Goal: Task Accomplishment & Management: Manage account settings

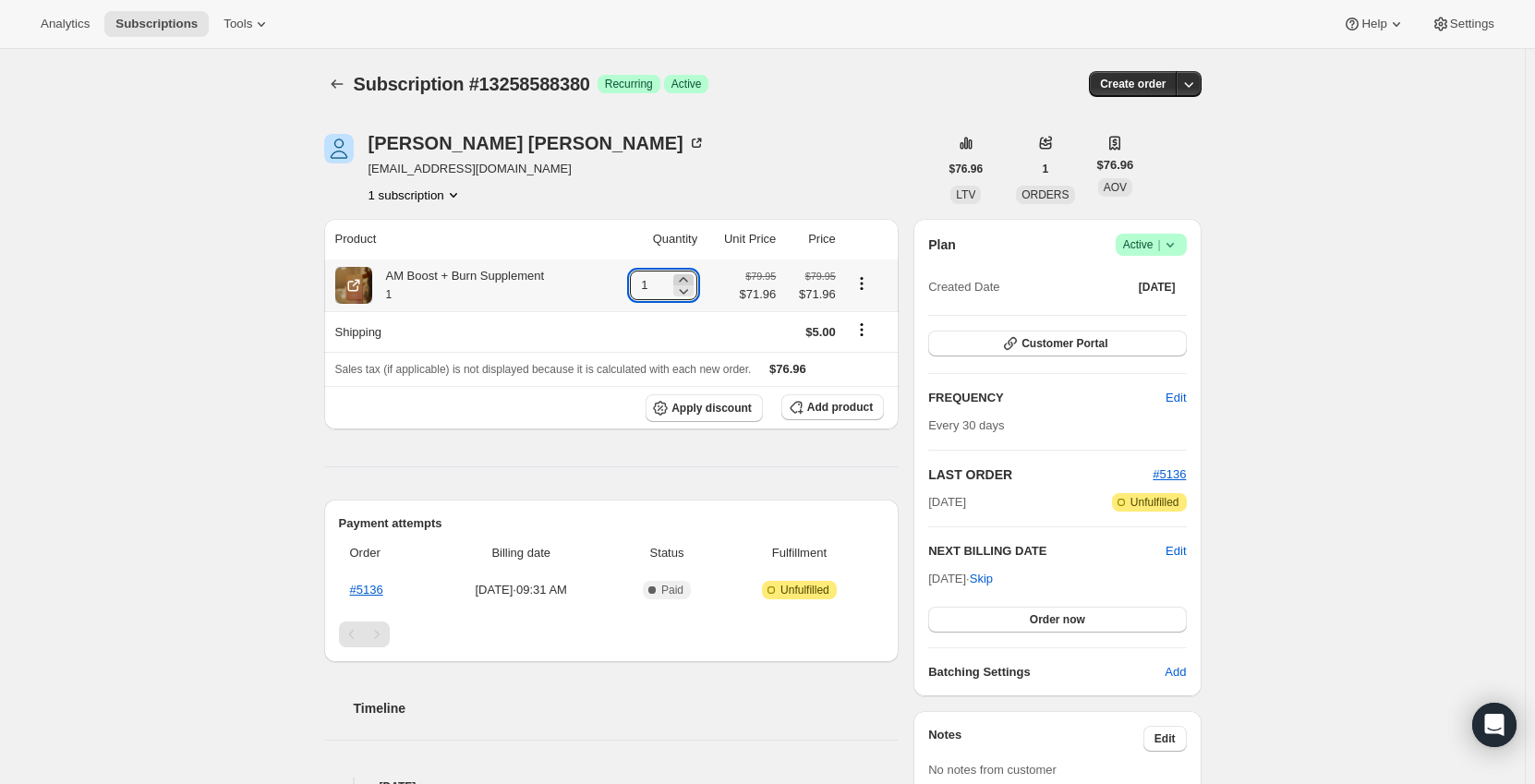
click at [688, 278] on icon at bounding box center [683, 279] width 18 height 18
click at [682, 290] on icon at bounding box center [677, 290] width 18 height 18
click at [686, 278] on icon at bounding box center [683, 279] width 18 height 18
type input "2"
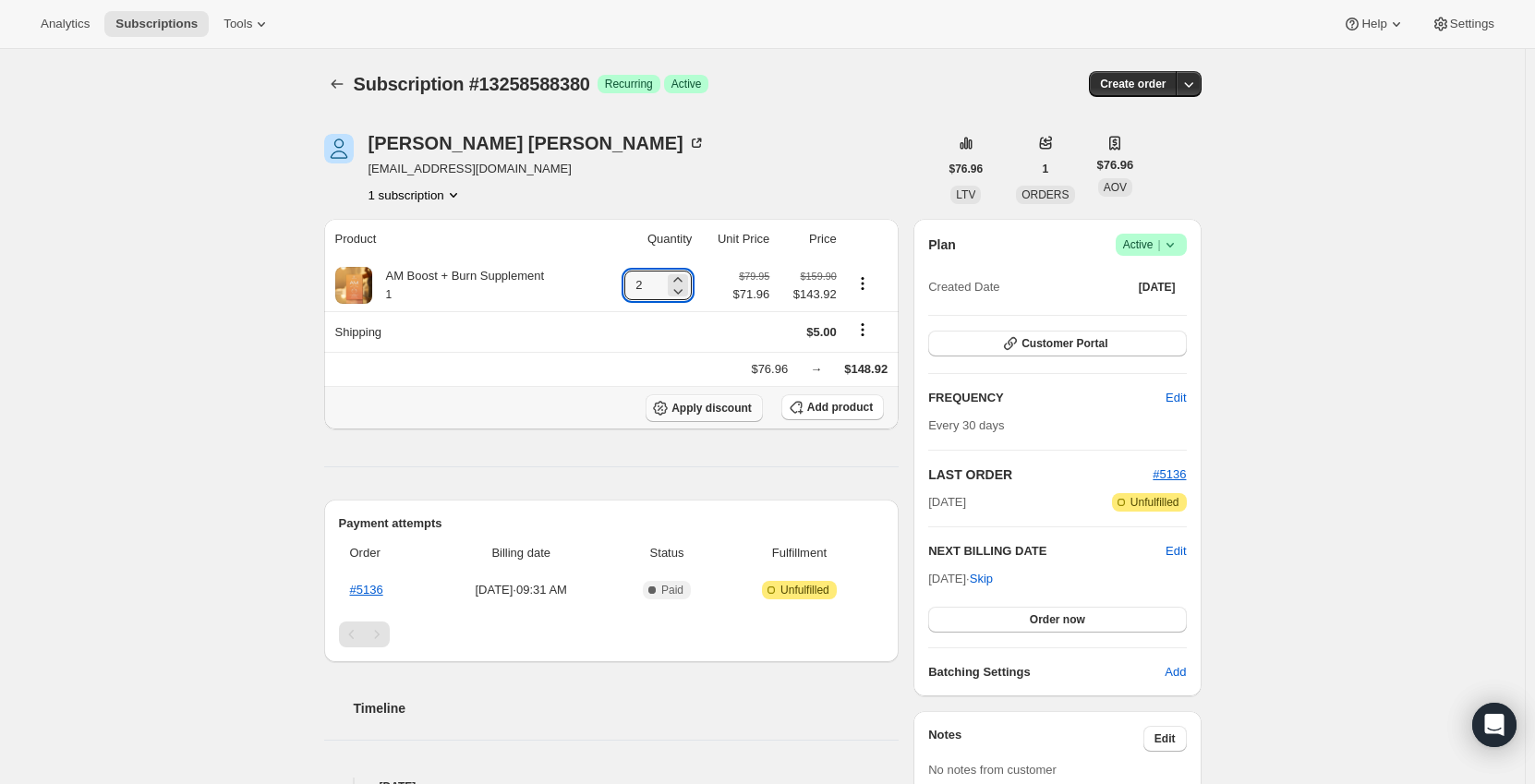
click at [723, 404] on span "Apply discount" at bounding box center [711, 407] width 80 height 14
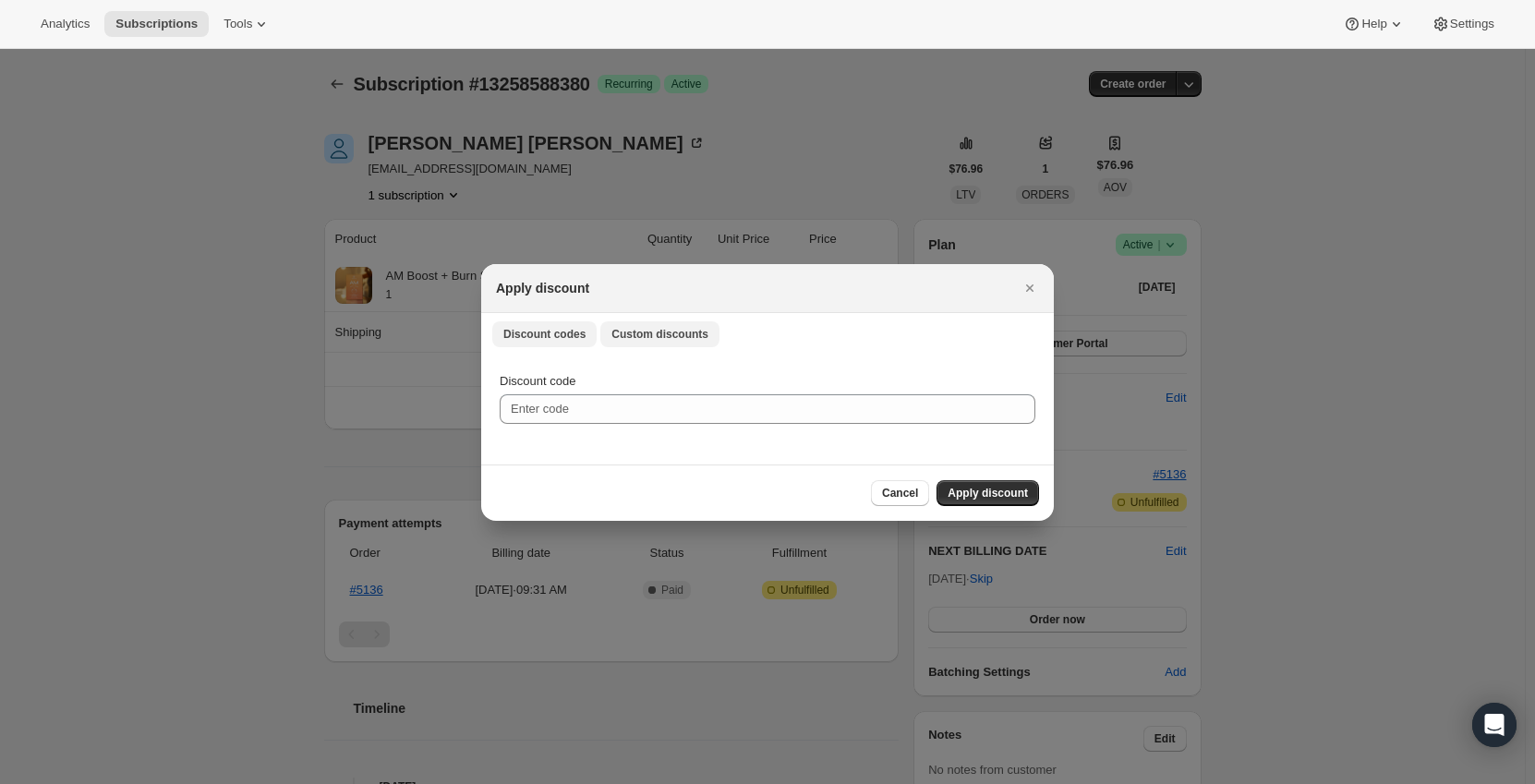
click at [682, 338] on span "Custom discounts" at bounding box center [660, 333] width 97 height 14
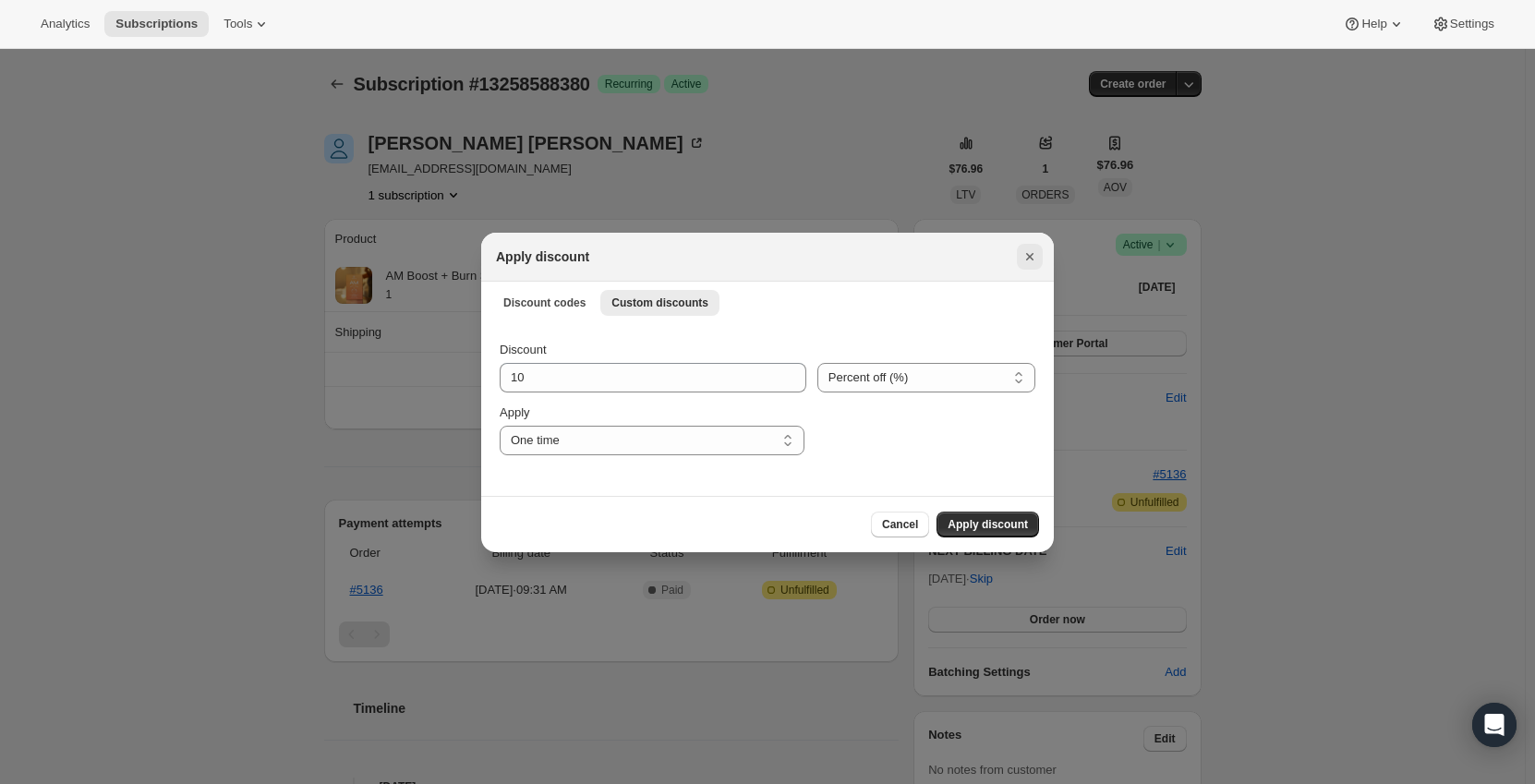
click at [1030, 259] on icon "Close" at bounding box center [1029, 256] width 18 height 18
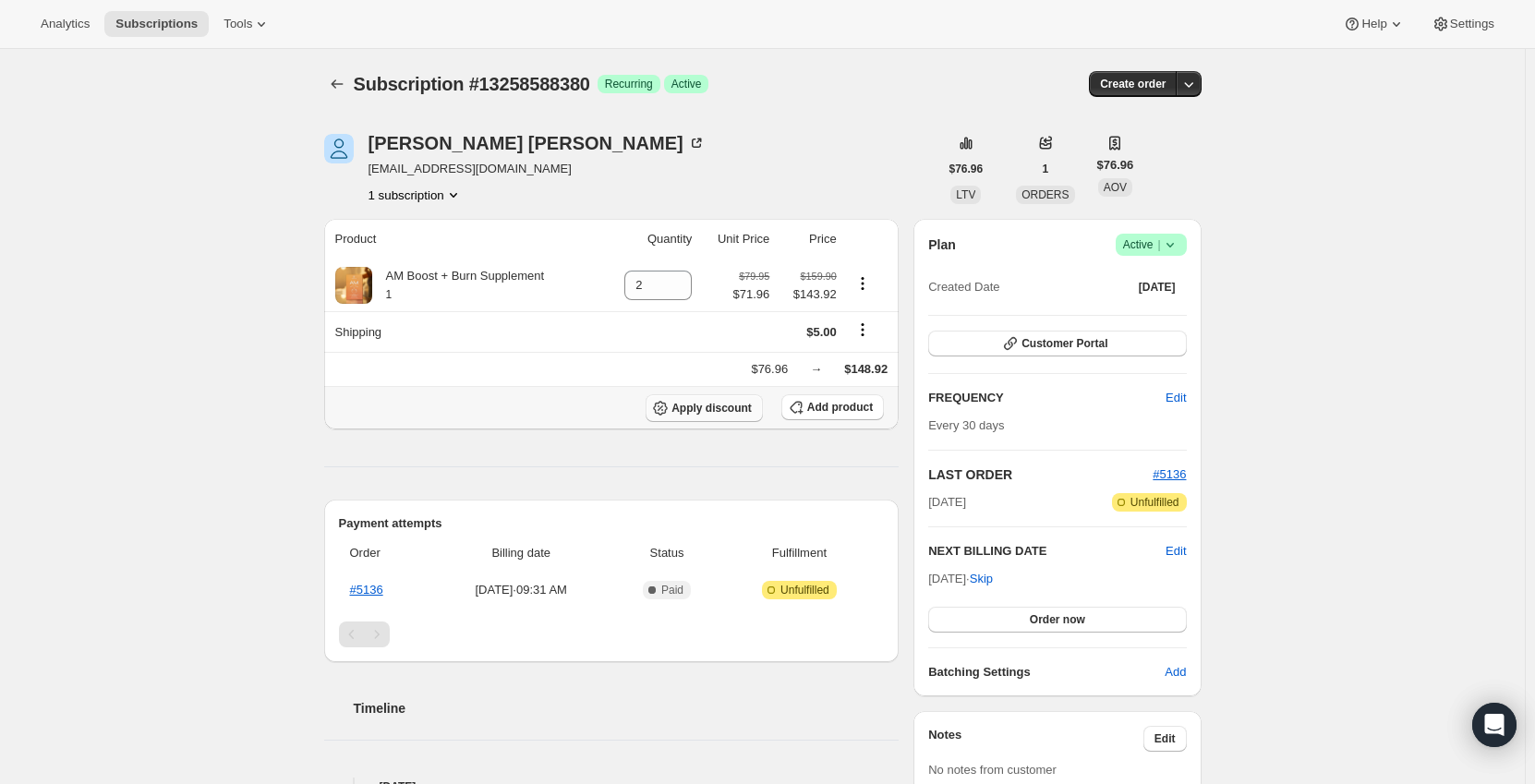
click at [707, 412] on span "Apply discount" at bounding box center [711, 407] width 80 height 14
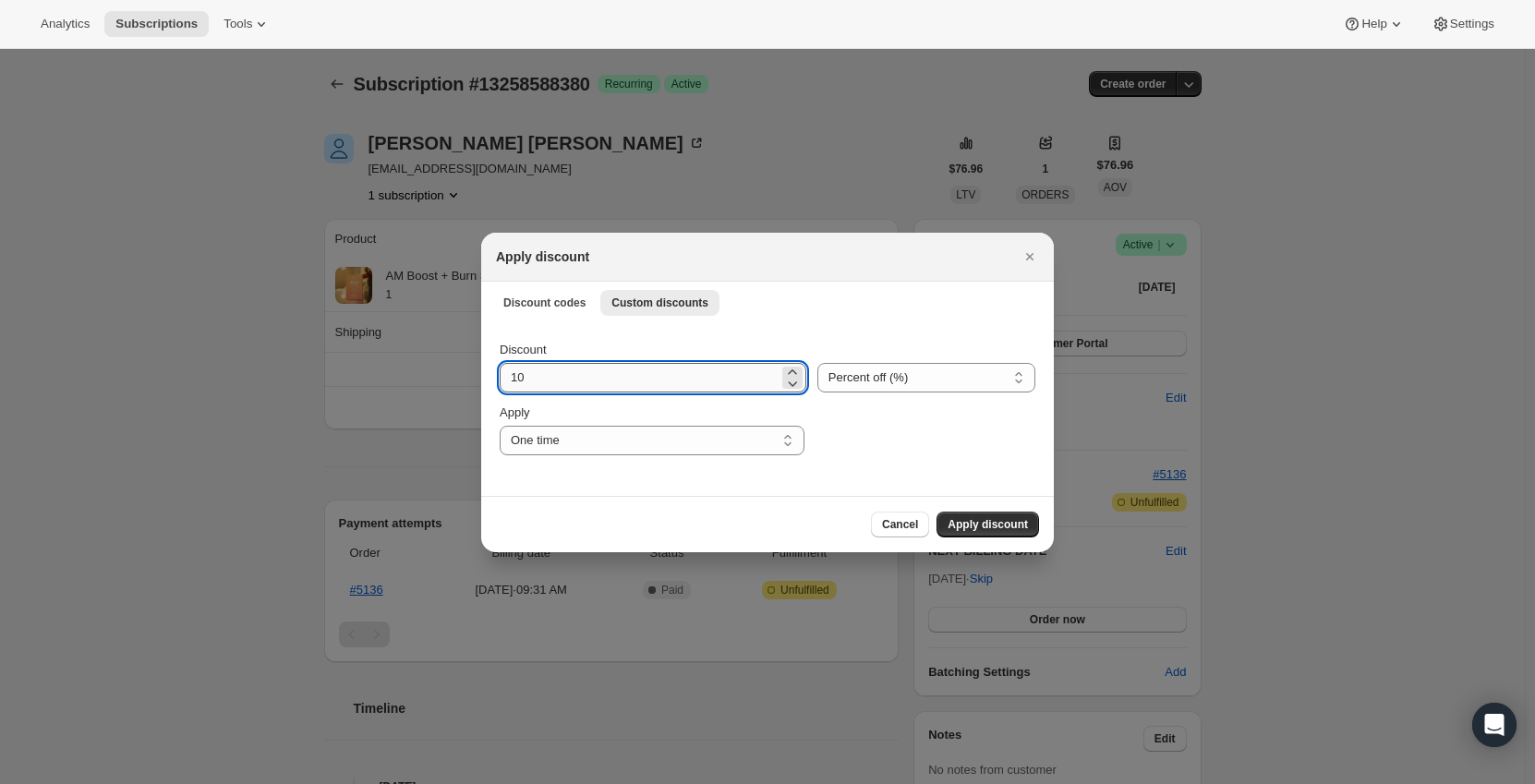
click at [668, 379] on input "10" at bounding box center [639, 378] width 278 height 30
type input "15"
click at [996, 524] on span "Apply discount" at bounding box center [987, 524] width 80 height 14
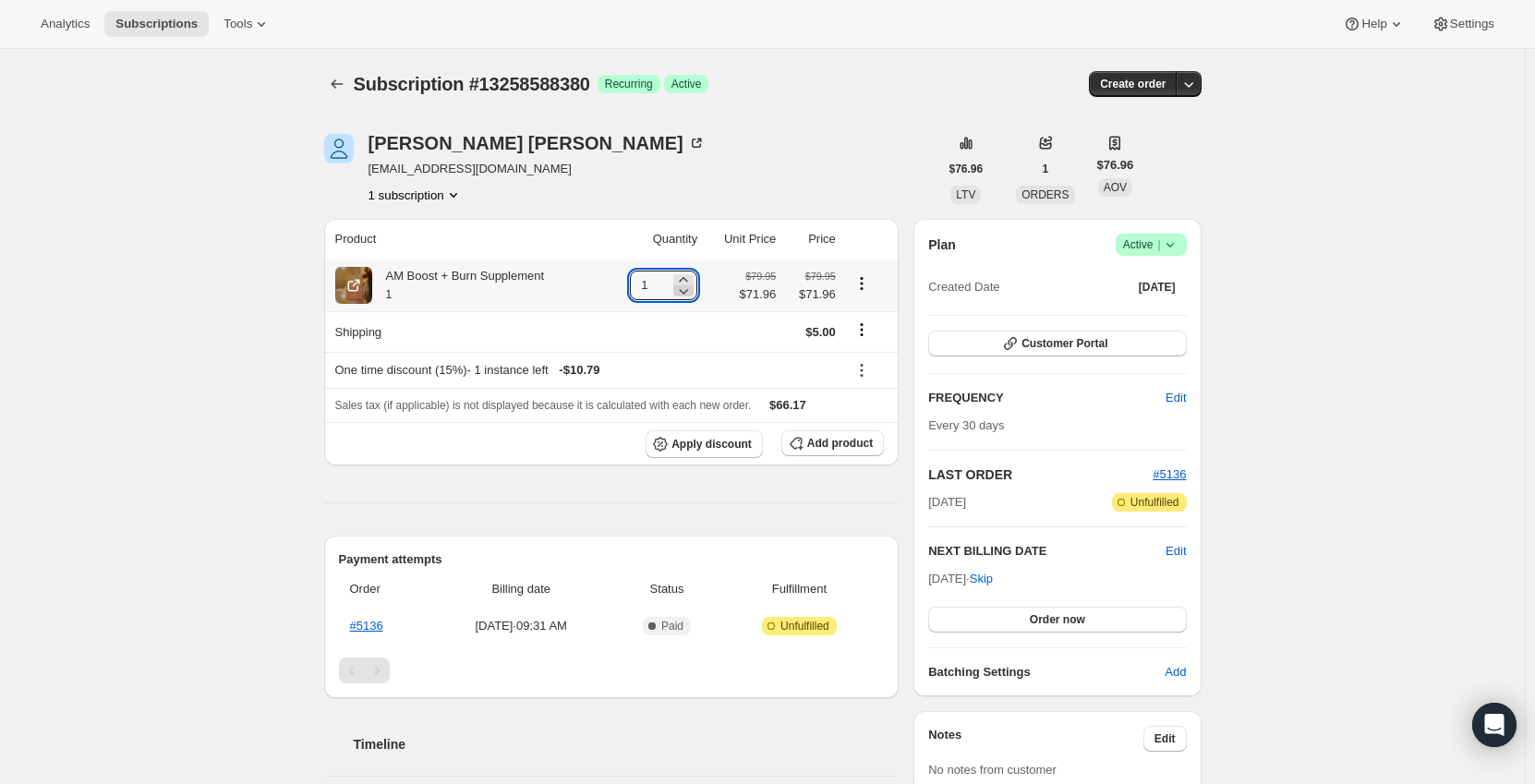
click at [693, 282] on icon at bounding box center [683, 290] width 18 height 18
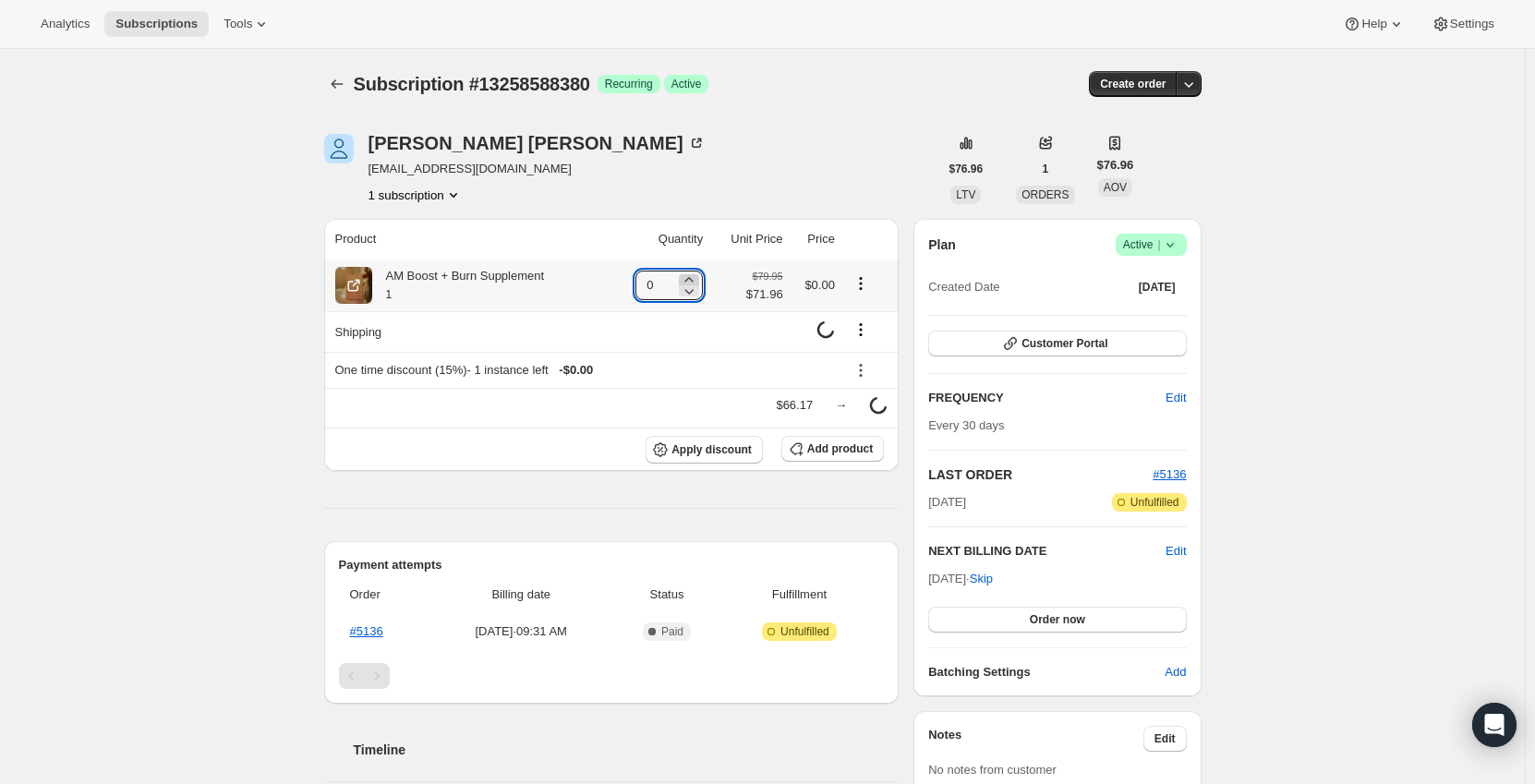
click at [693, 279] on icon at bounding box center [688, 279] width 9 height 5
click at [687, 278] on icon at bounding box center [683, 279] width 18 height 18
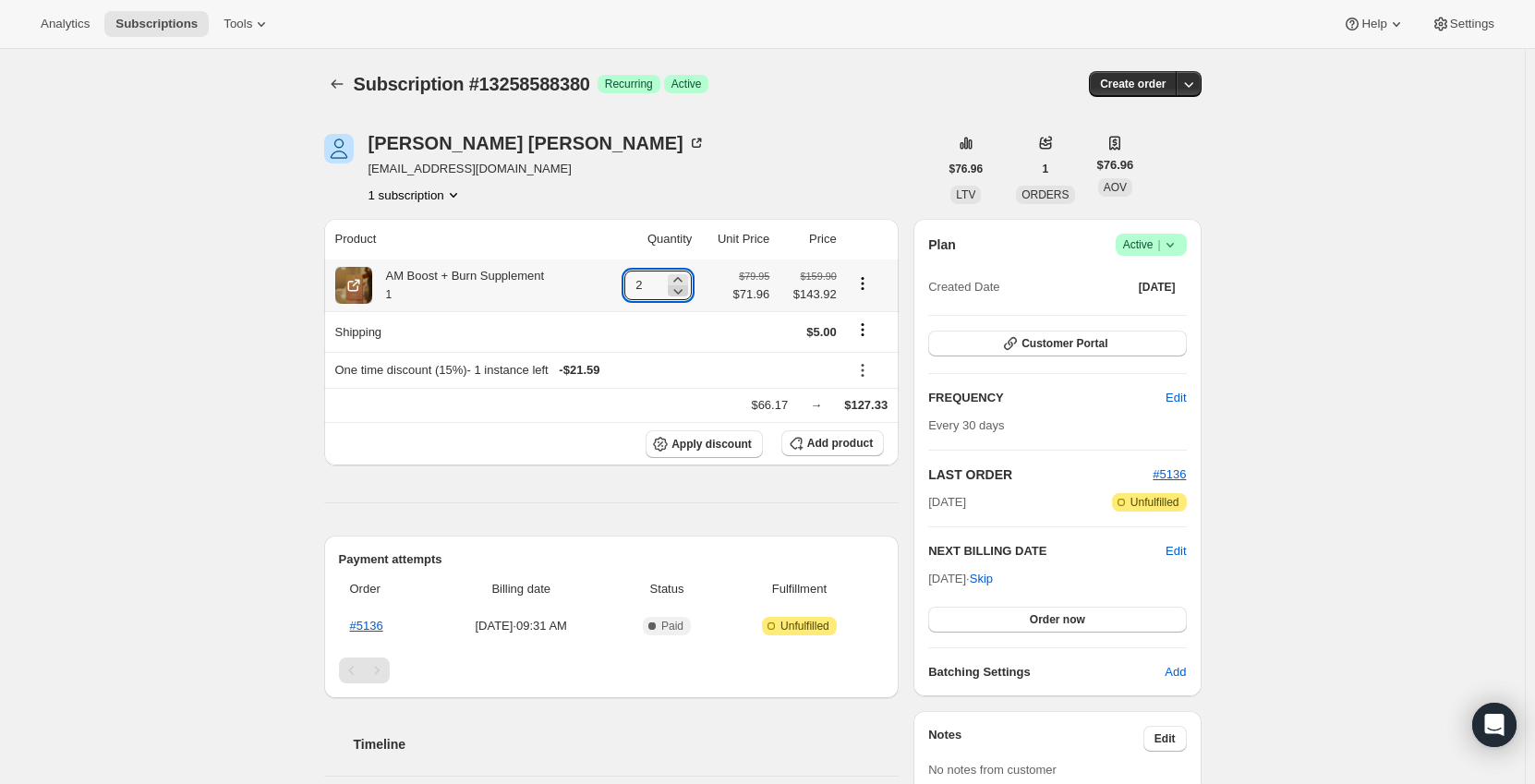
click at [683, 292] on icon at bounding box center [679, 292] width 10 height 6
type input "1"
click at [727, 441] on span "Apply discount" at bounding box center [711, 443] width 80 height 14
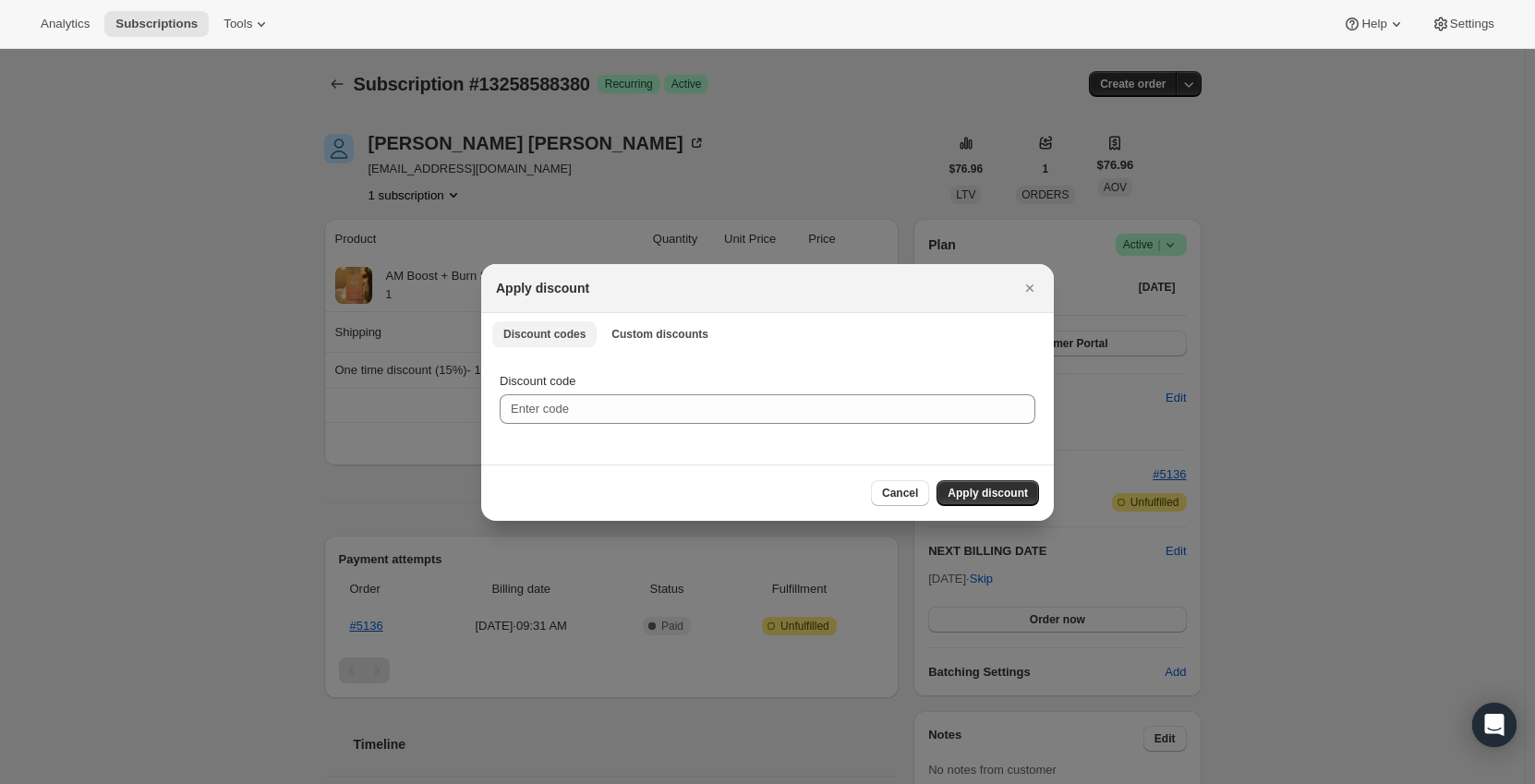
click at [561, 336] on span "Discount codes" at bounding box center [543, 333] width 82 height 14
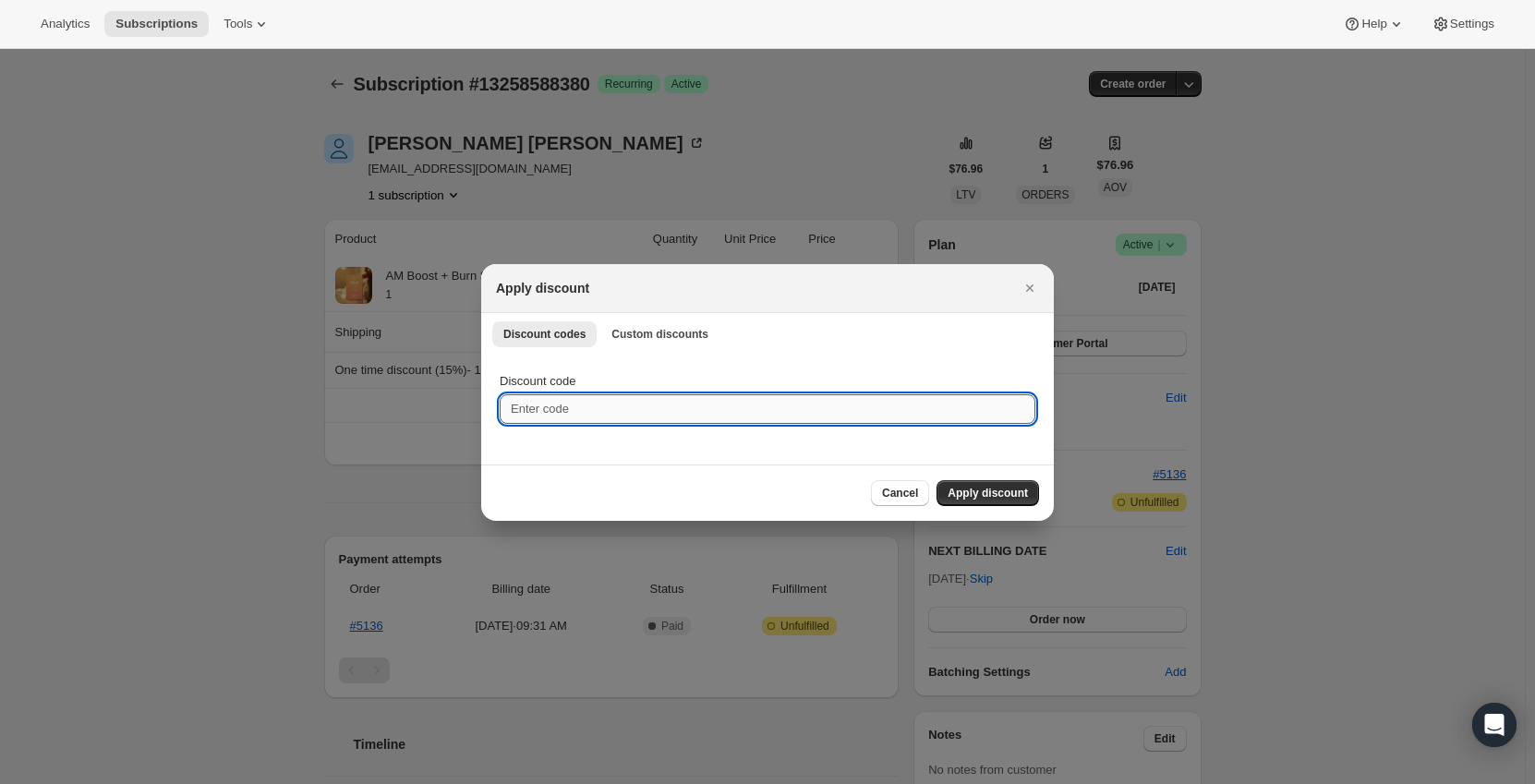
click at [566, 405] on input "Discount code" at bounding box center [768, 408] width 536 height 30
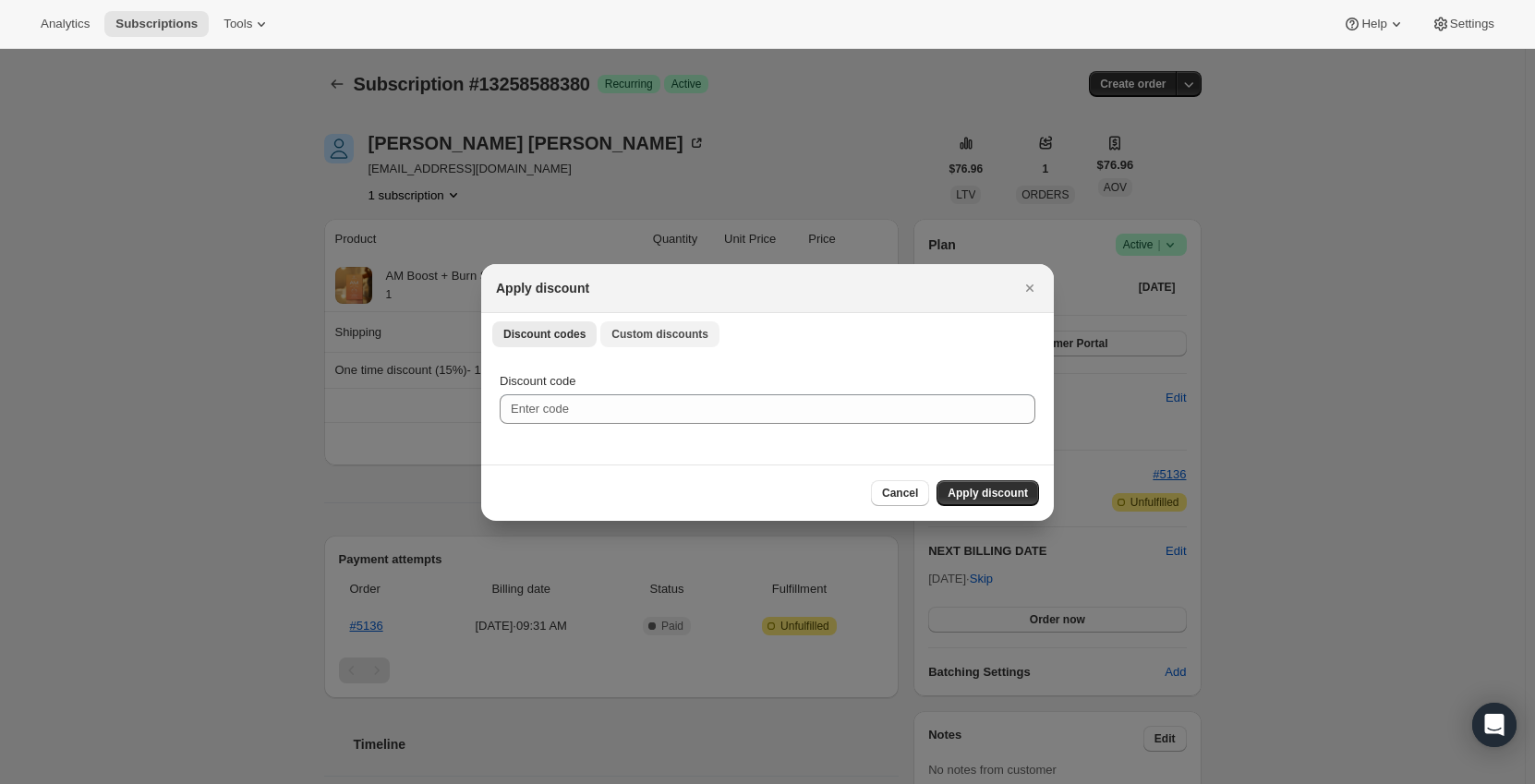
click at [633, 333] on span "Custom discounts" at bounding box center [660, 333] width 97 height 14
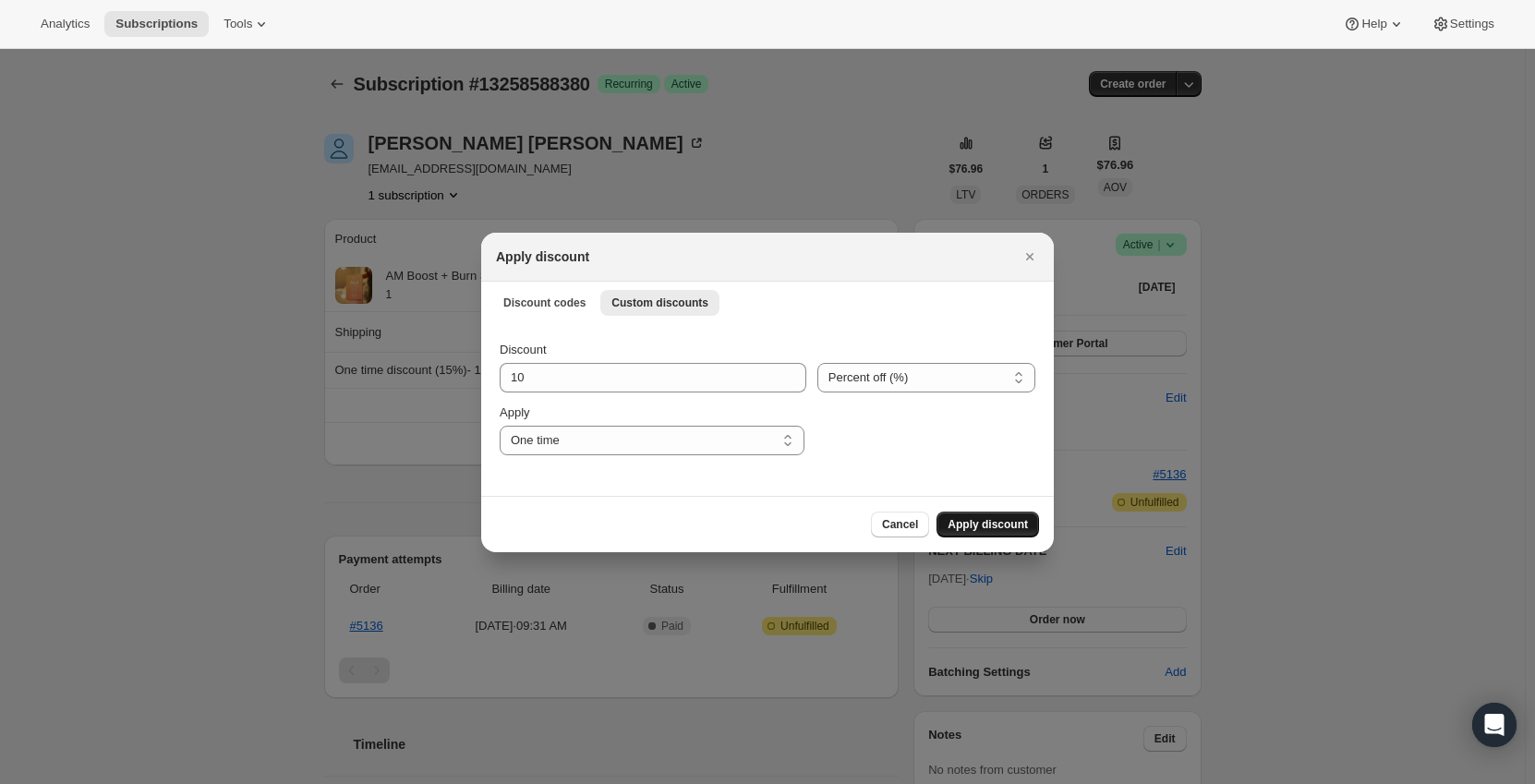
click at [989, 522] on span "Apply discount" at bounding box center [987, 524] width 80 height 14
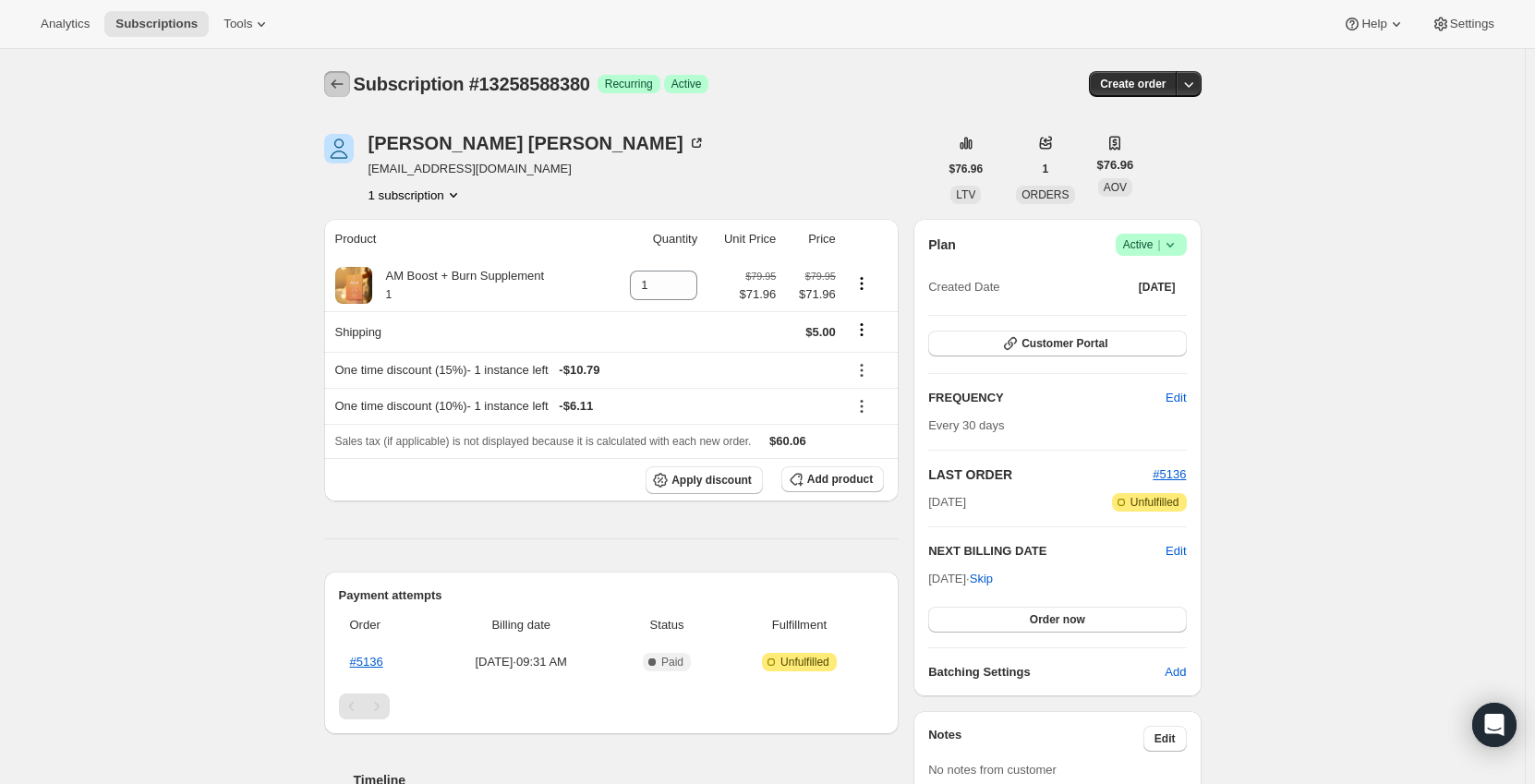
click at [346, 86] on icon "Subscriptions" at bounding box center [336, 84] width 18 height 18
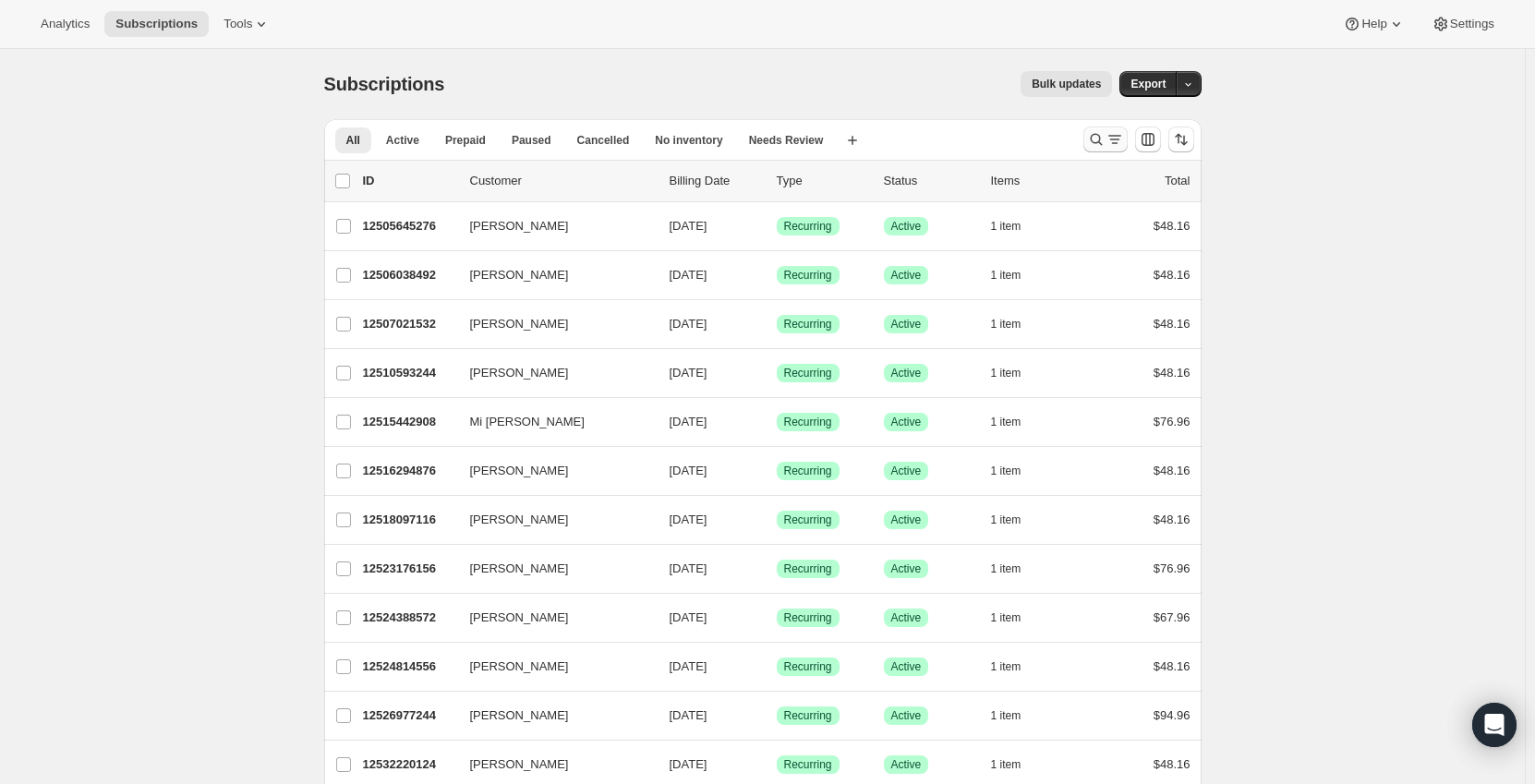
click at [1102, 139] on icon "Search and filter results" at bounding box center [1096, 139] width 18 height 18
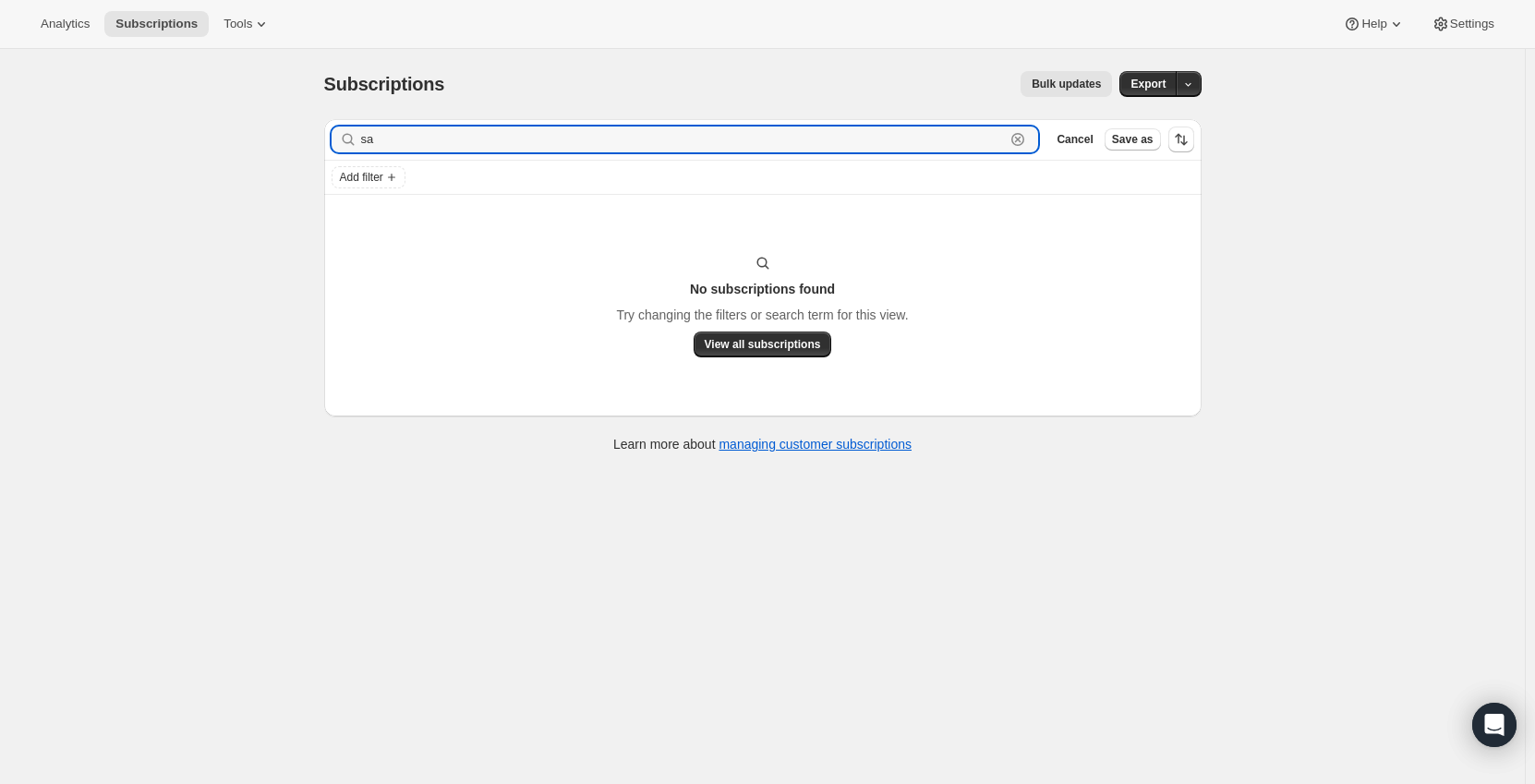
type input "s"
